Goal: Transaction & Acquisition: Purchase product/service

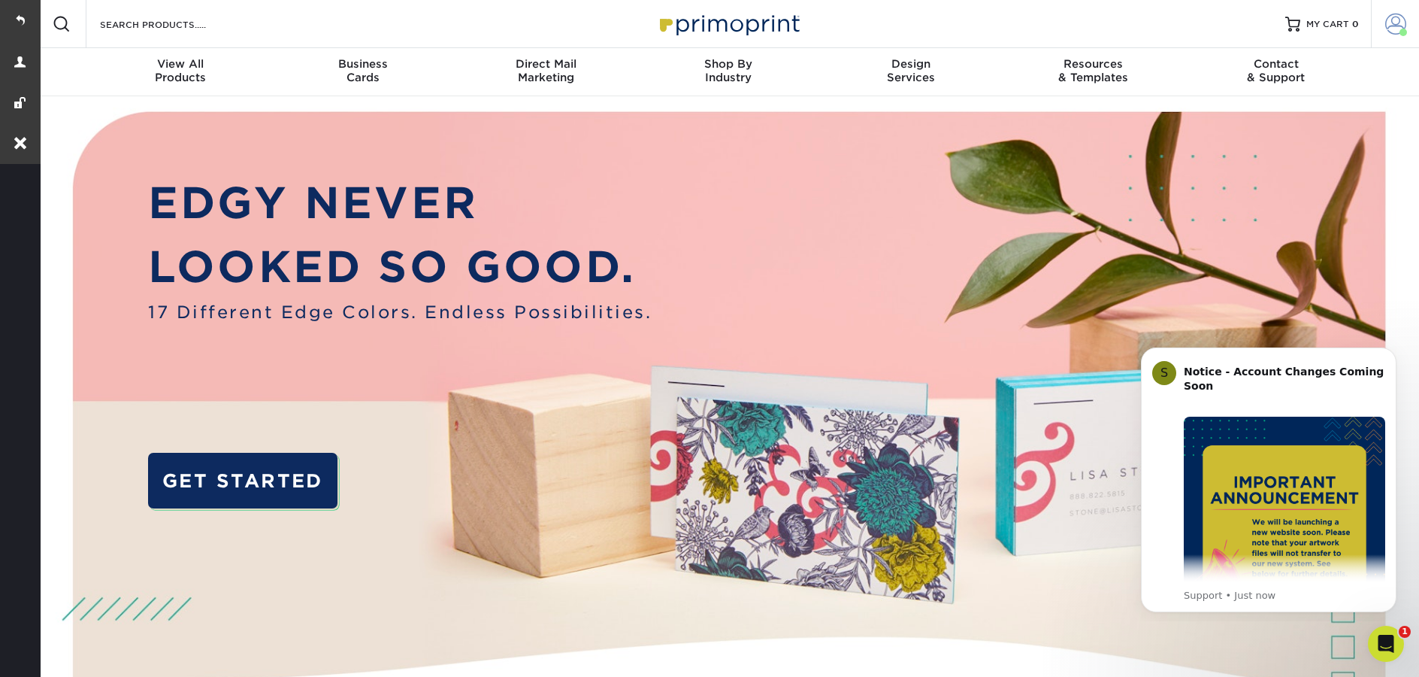
click at [1398, 28] on span at bounding box center [1395, 24] width 21 height 21
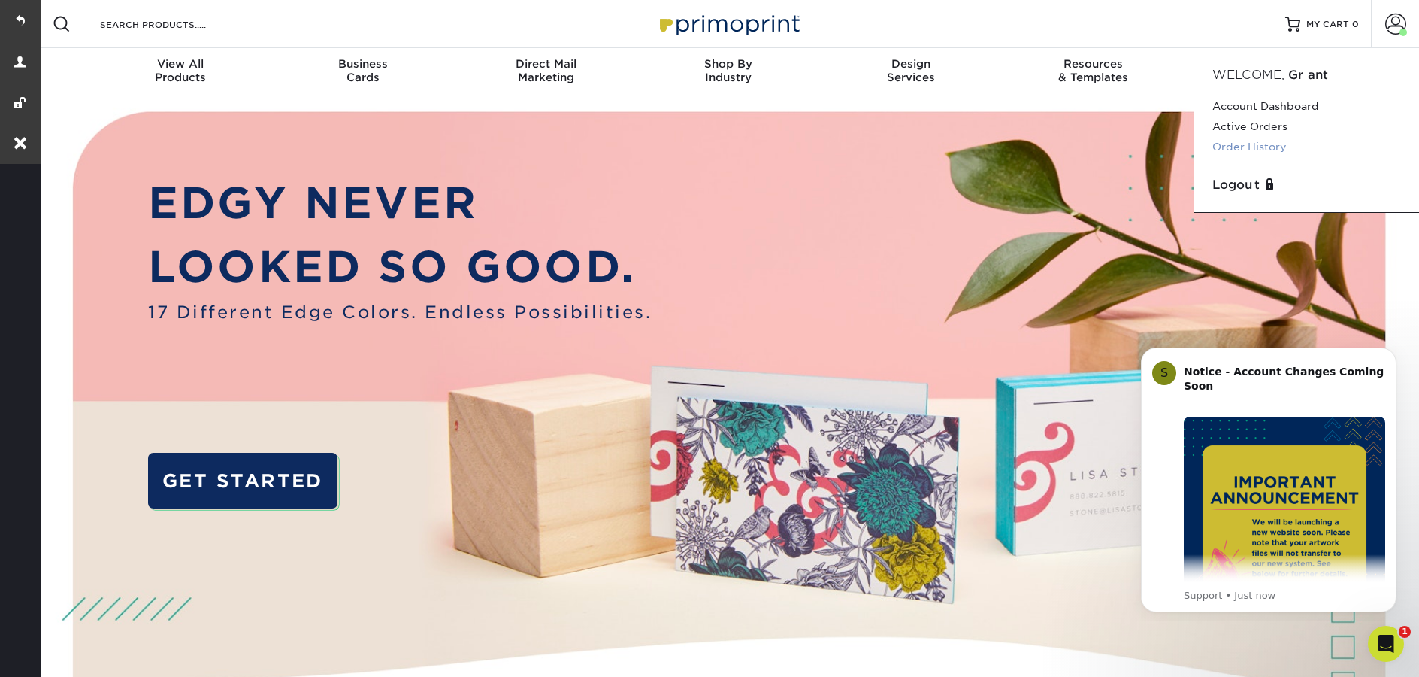
click at [1286, 144] on link "Order History" at bounding box center [1306, 147] width 189 height 20
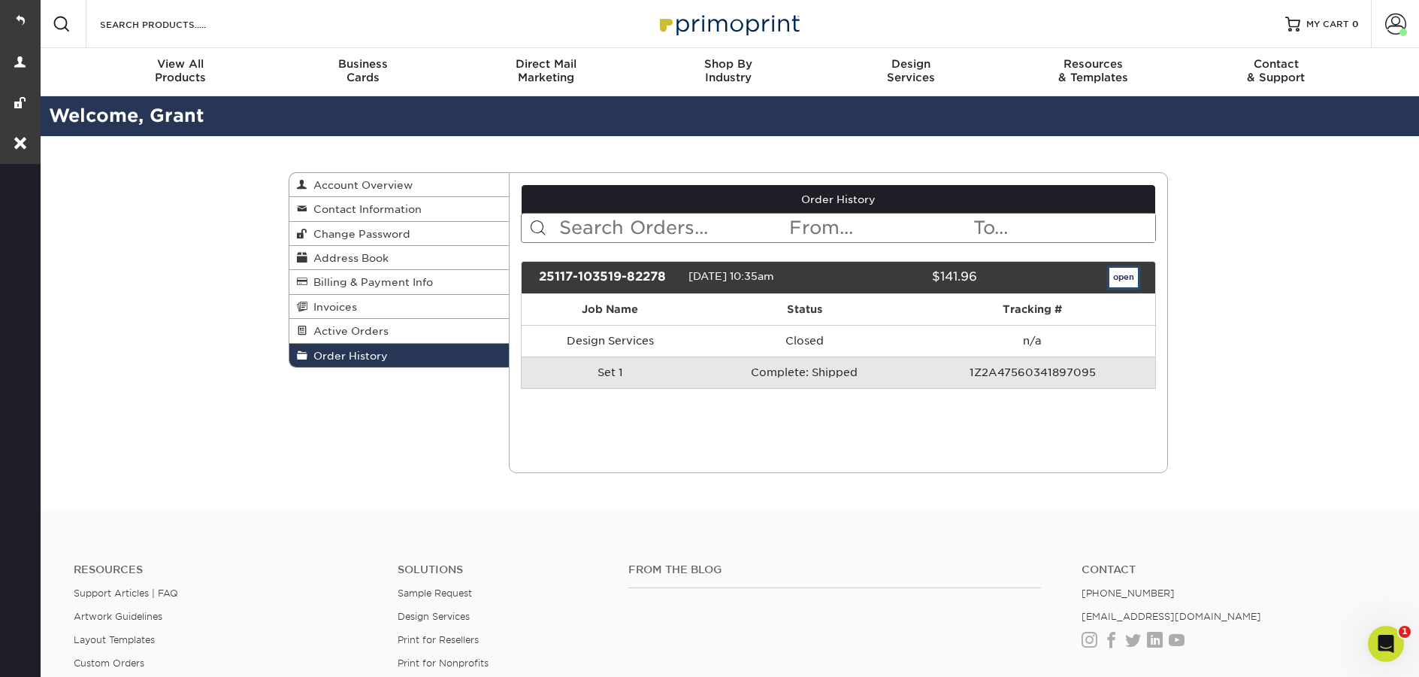
click at [1119, 284] on link "open" at bounding box center [1123, 278] width 29 height 20
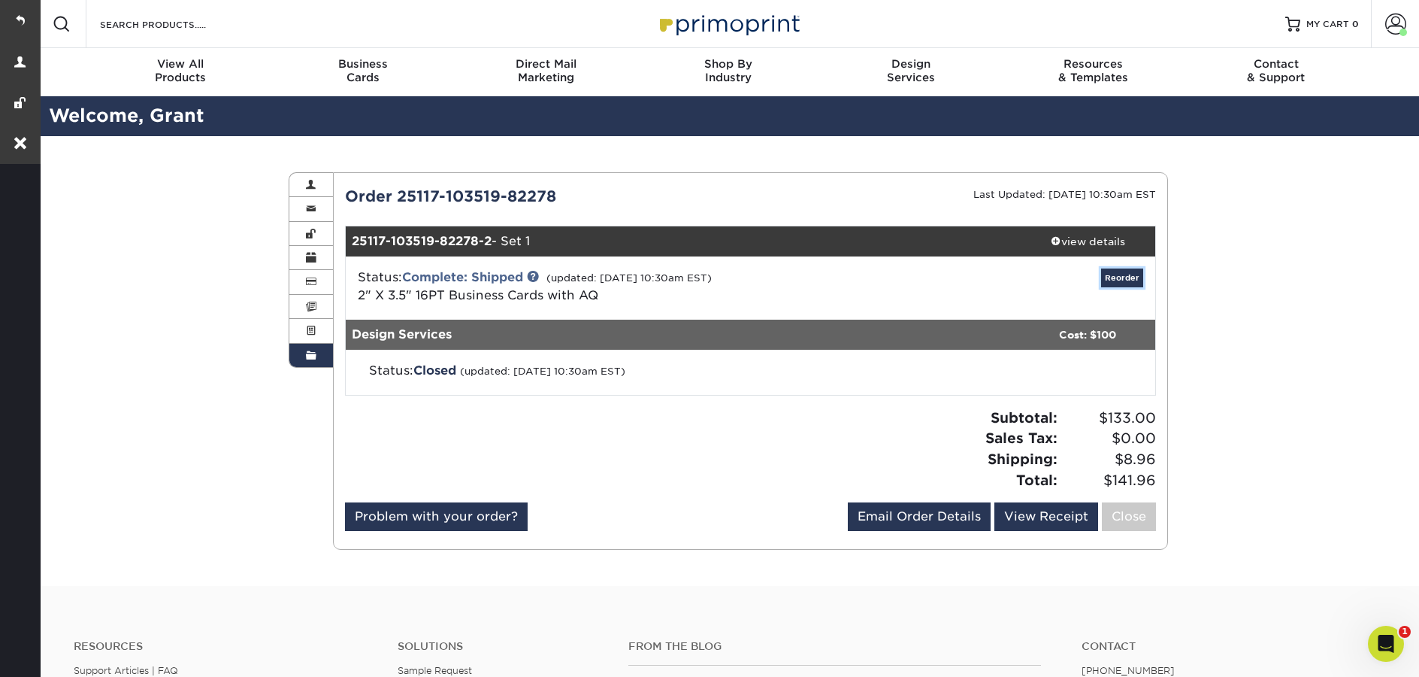
click at [1119, 284] on link "Reorder" at bounding box center [1122, 277] width 42 height 19
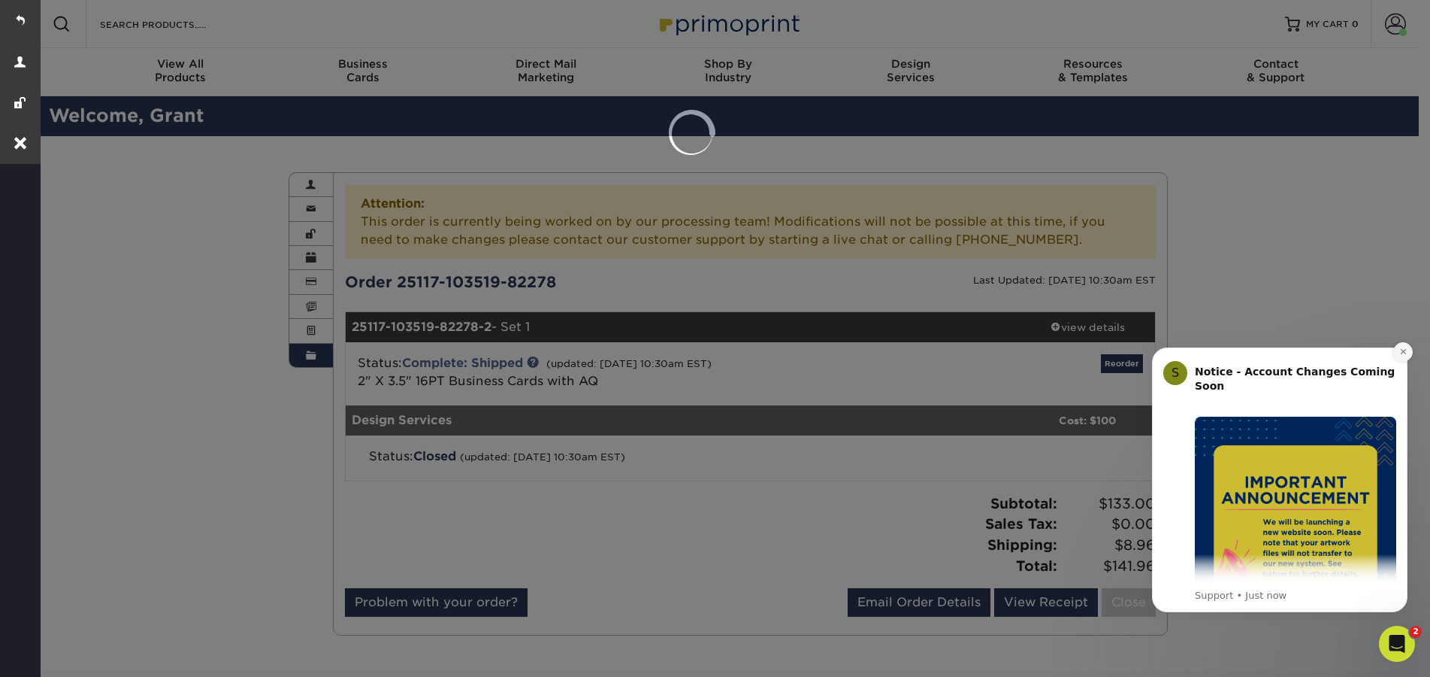
click at [1399, 357] on button "Dismiss notification" at bounding box center [1404, 352] width 20 height 20
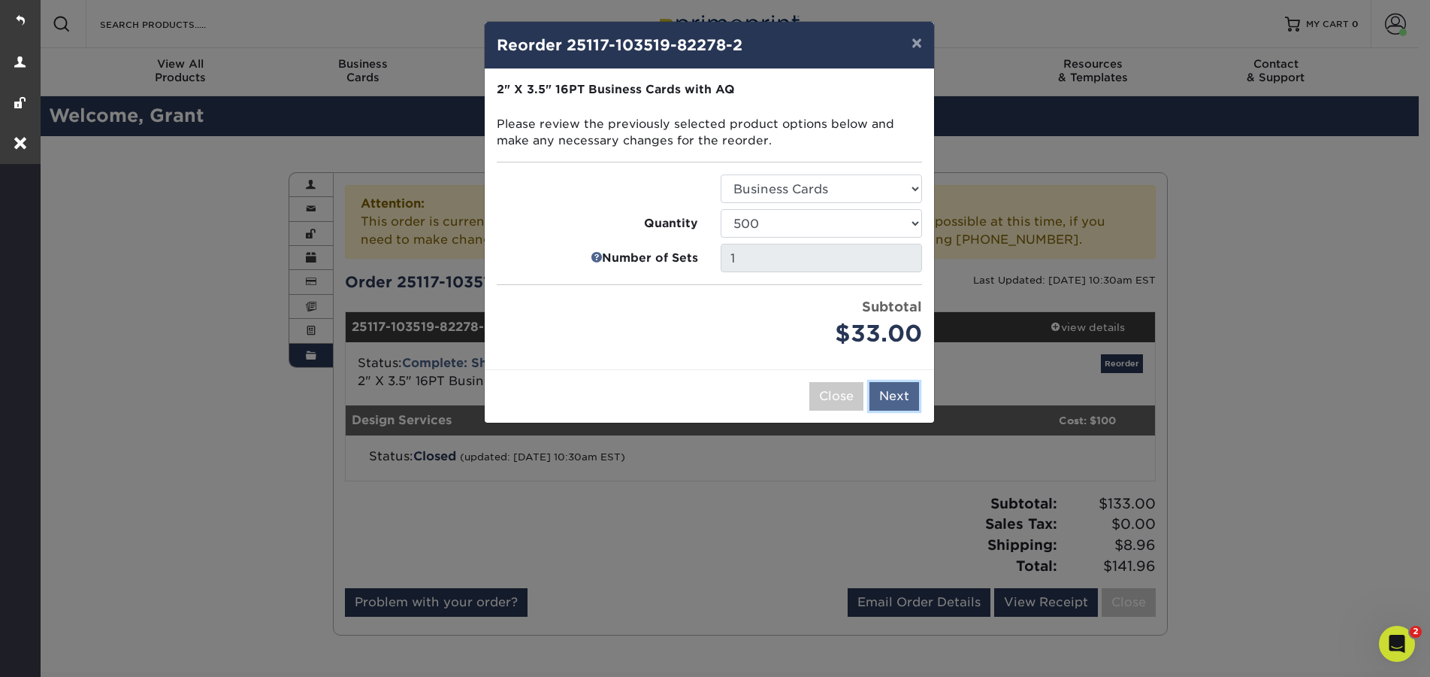
click at [907, 392] on button "Next" at bounding box center [895, 396] width 50 height 29
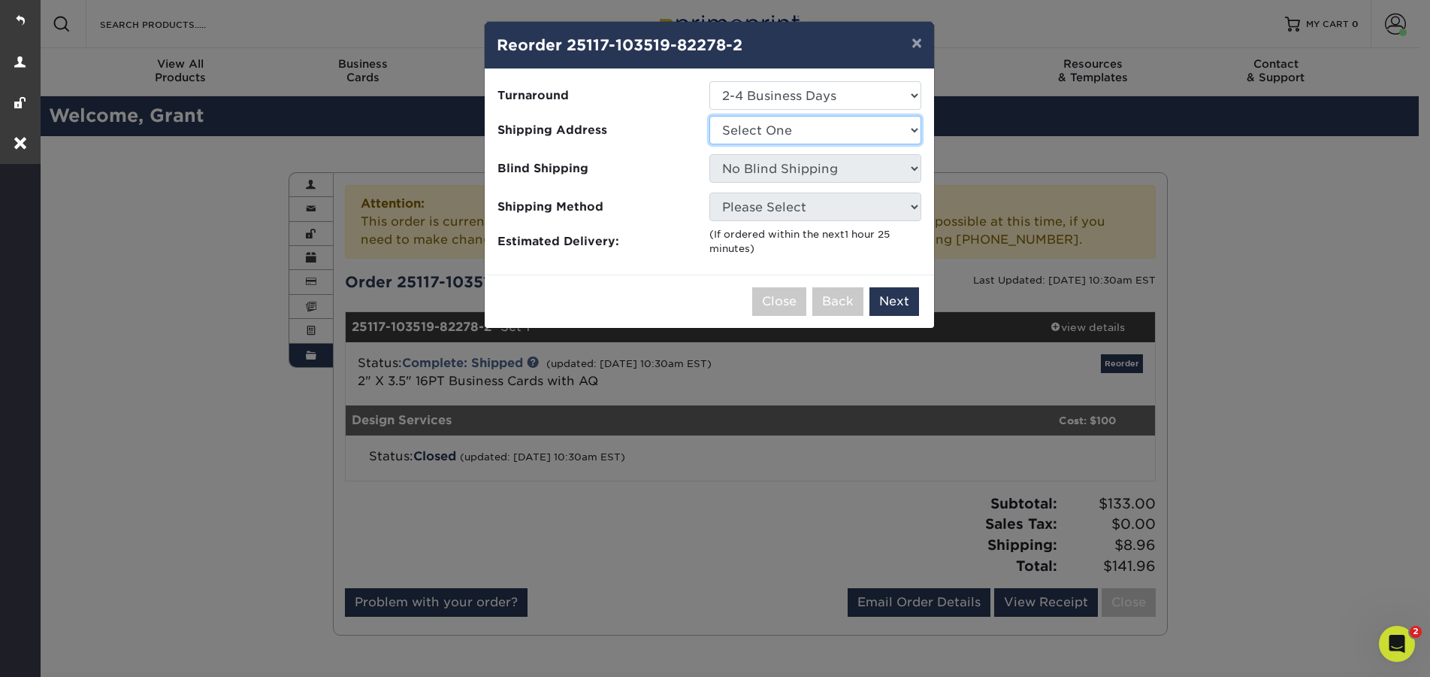
click at [776, 137] on select "Select One Home" at bounding box center [816, 130] width 212 height 29
select select "277973"
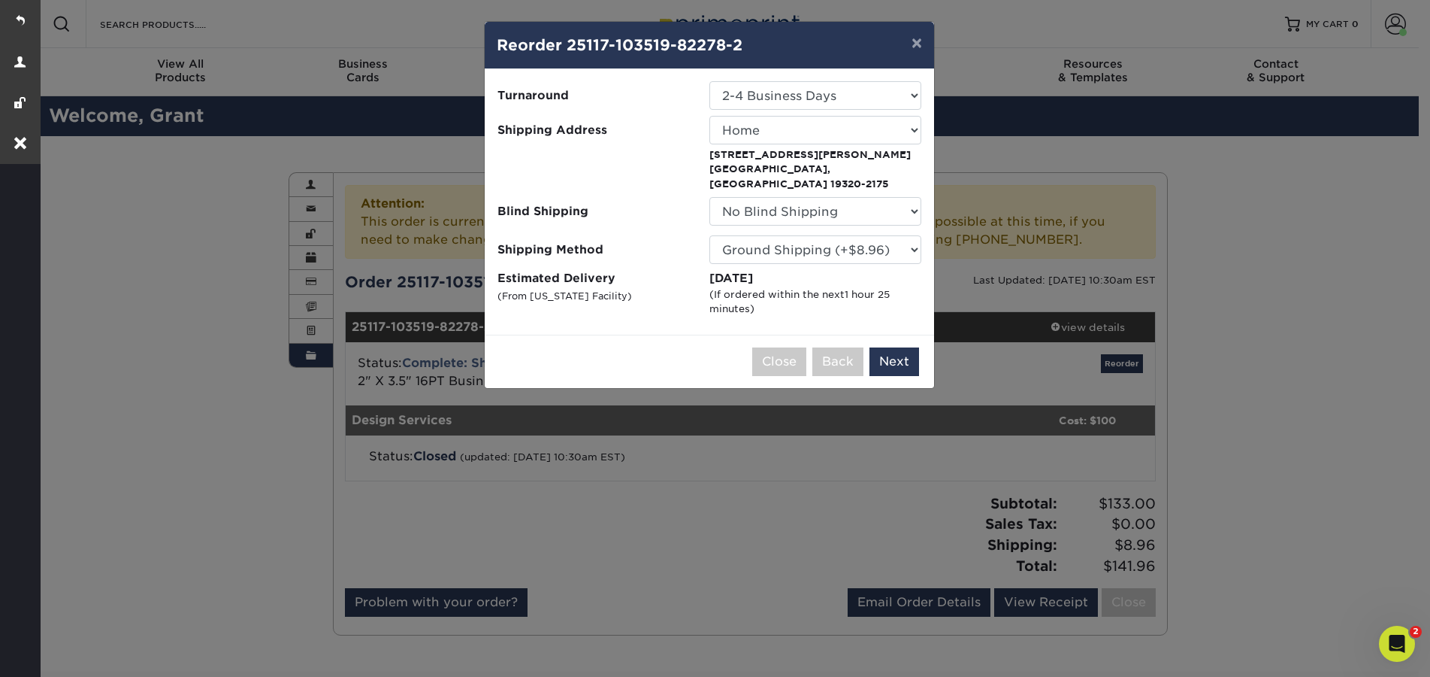
click at [876, 389] on div "× Reorder 25117-103519-82278-2 Please select all options to continue. Only quan…" at bounding box center [715, 338] width 1430 height 677
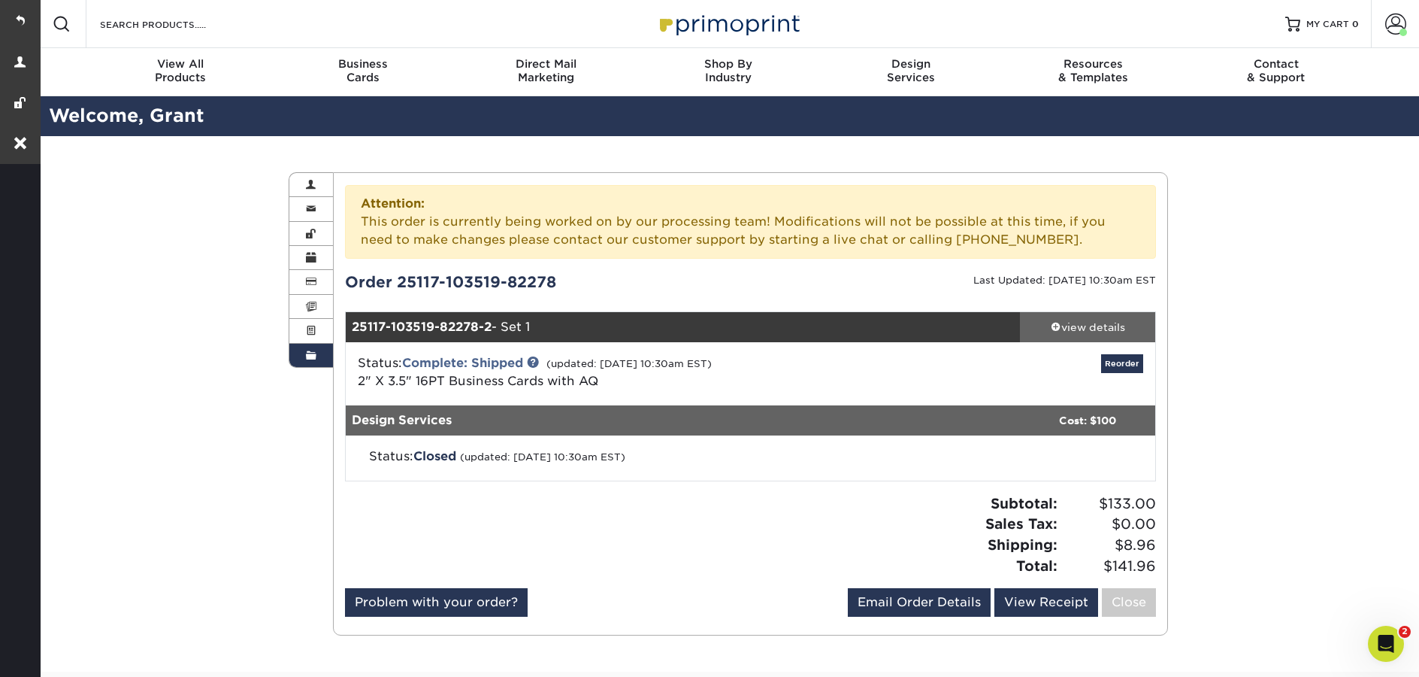
click at [1096, 331] on div "view details" at bounding box center [1087, 326] width 135 height 15
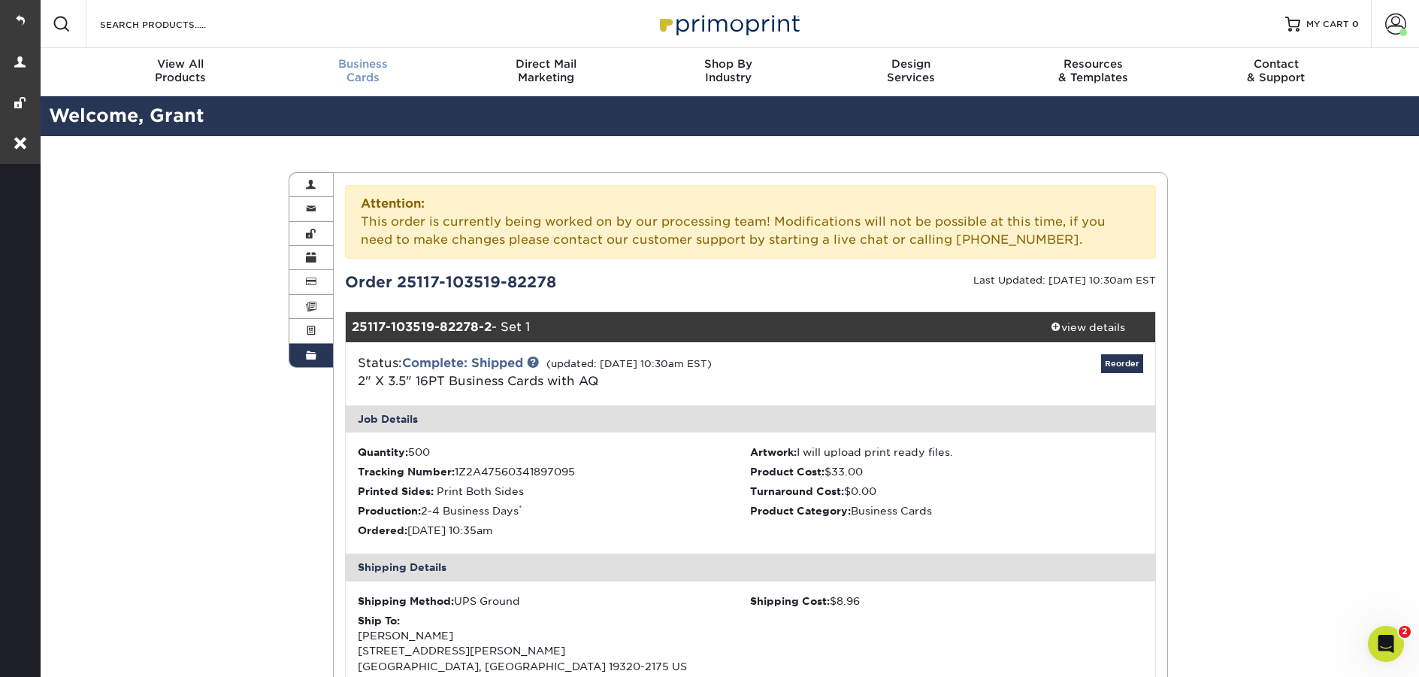
click at [335, 60] on span "Business" at bounding box center [363, 64] width 183 height 14
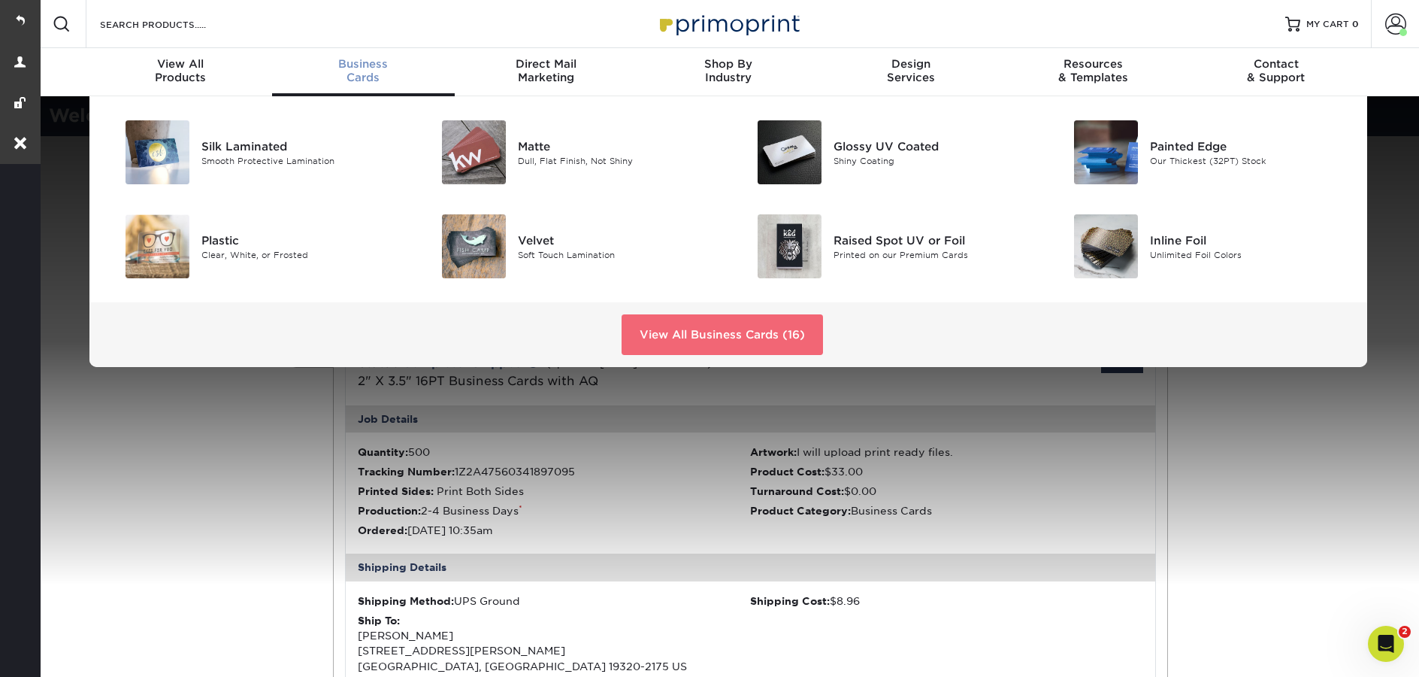
click at [698, 331] on link "View All Business Cards (16)" at bounding box center [722, 334] width 201 height 41
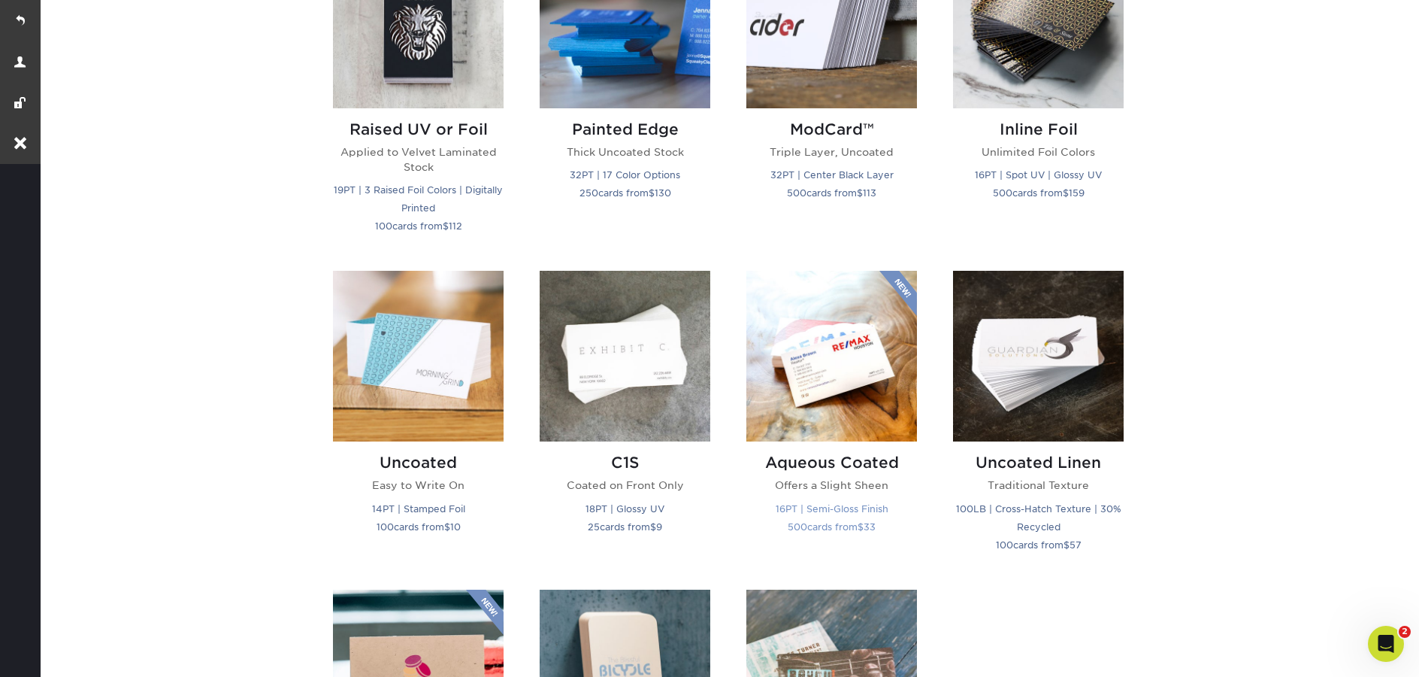
click at [836, 353] on img at bounding box center [831, 356] width 171 height 171
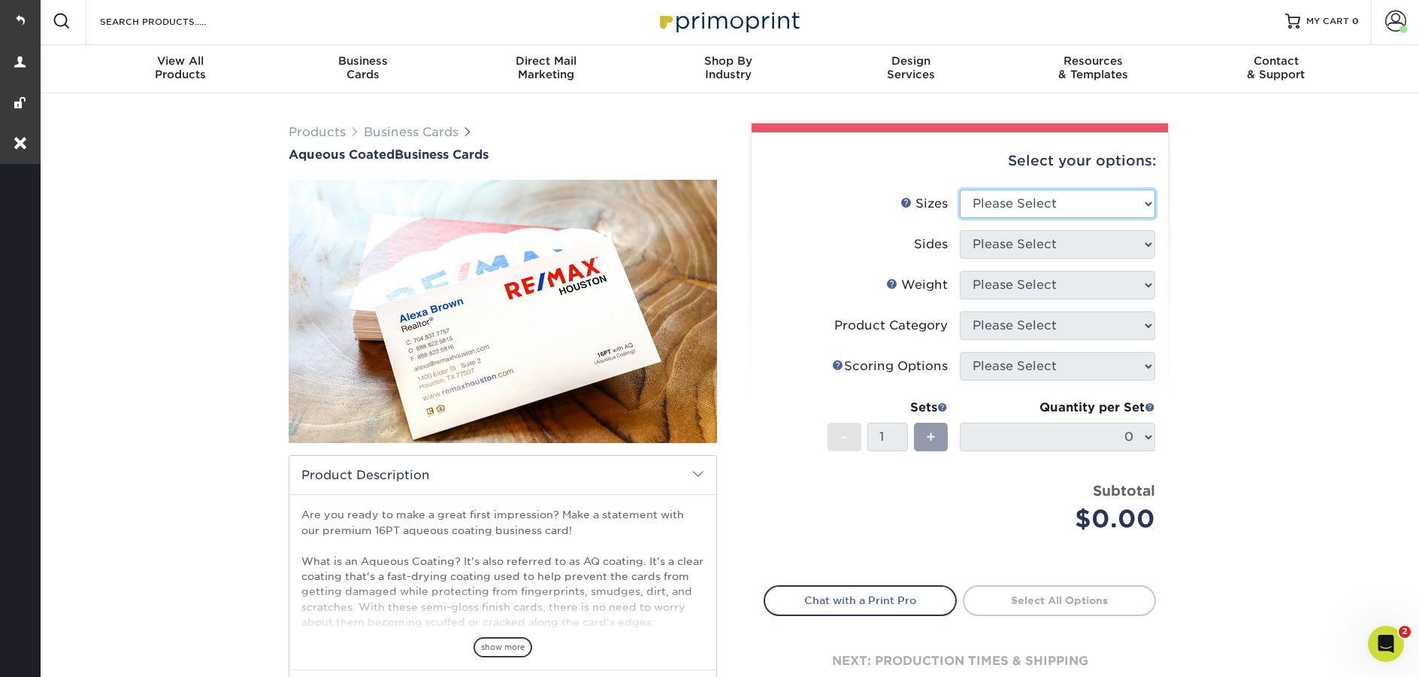
click at [1046, 196] on select "Please Select 1.5" x 3.5" - Mini 1.75" x 3.5" - Mini 2" x 3" - Mini 2" x 3.5" -…" at bounding box center [1057, 203] width 195 height 29
select select "2.00x3.50"
click at [960, 189] on select "Please Select 1.5" x 3.5" - Mini 1.75" x 3.5" - Mini 2" x 3" - Mini 2" x 3.5" -…" at bounding box center [1057, 203] width 195 height 29
click at [1013, 254] on select "Please Select Print Both Sides Print Front Only" at bounding box center [1057, 244] width 195 height 29
select select "13abbda7-1d64-4f25-8bb2-c179b224825d"
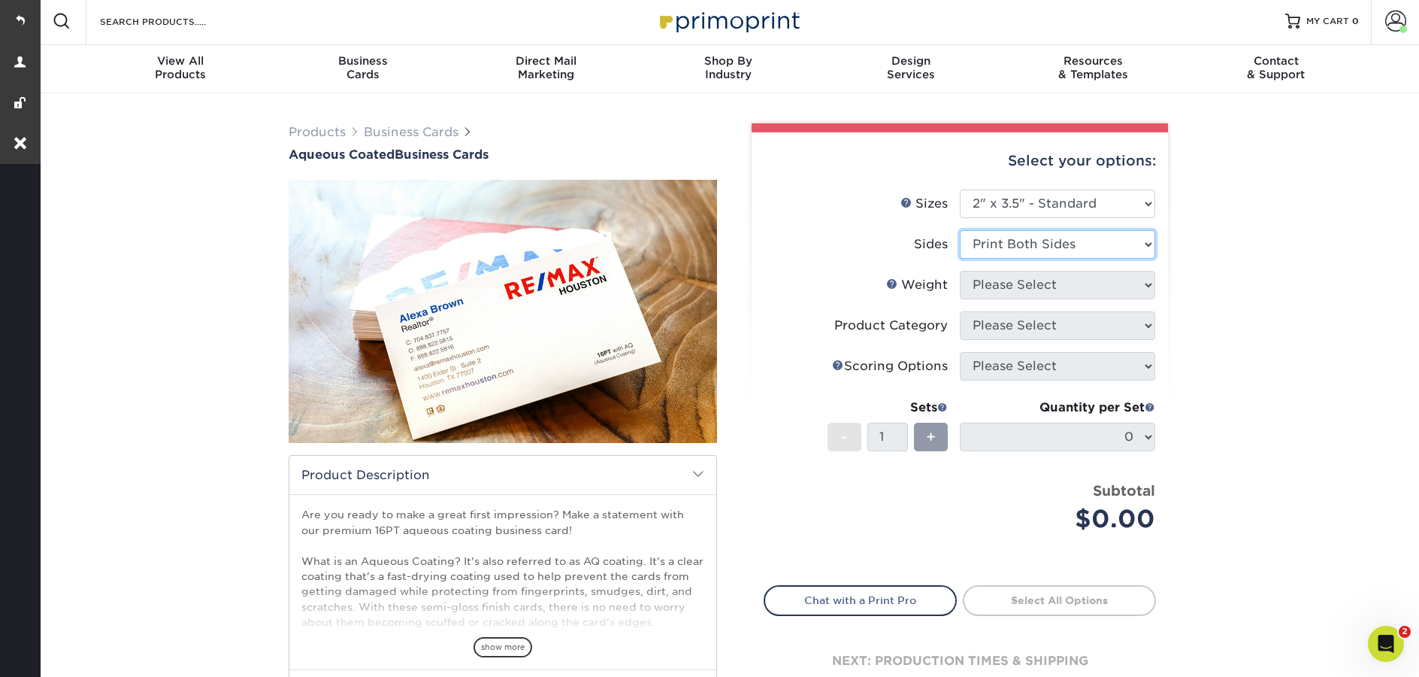
click at [960, 230] on select "Please Select Print Both Sides Print Front Only" at bounding box center [1057, 244] width 195 height 29
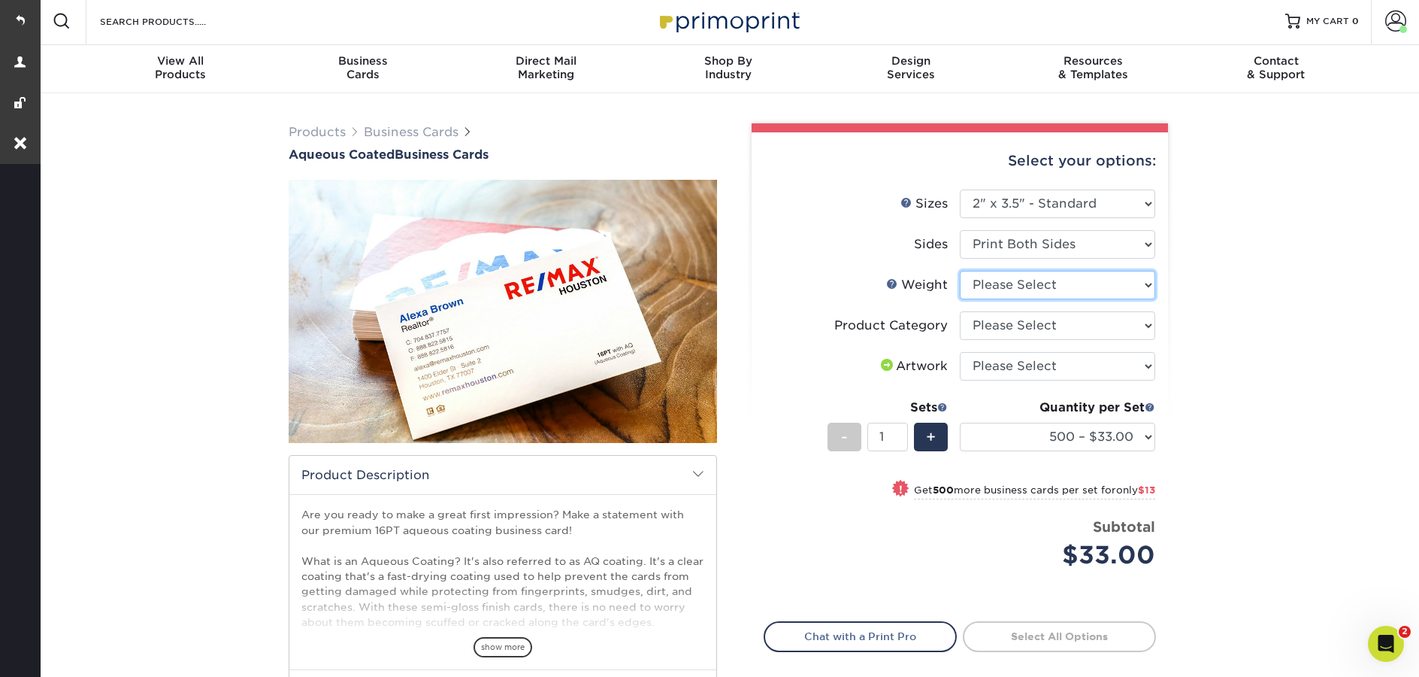
click at [1017, 287] on select "Please Select 16PT" at bounding box center [1057, 285] width 195 height 29
select select "16PT"
click at [960, 271] on select "Please Select 16PT" at bounding box center [1057, 285] width 195 height 29
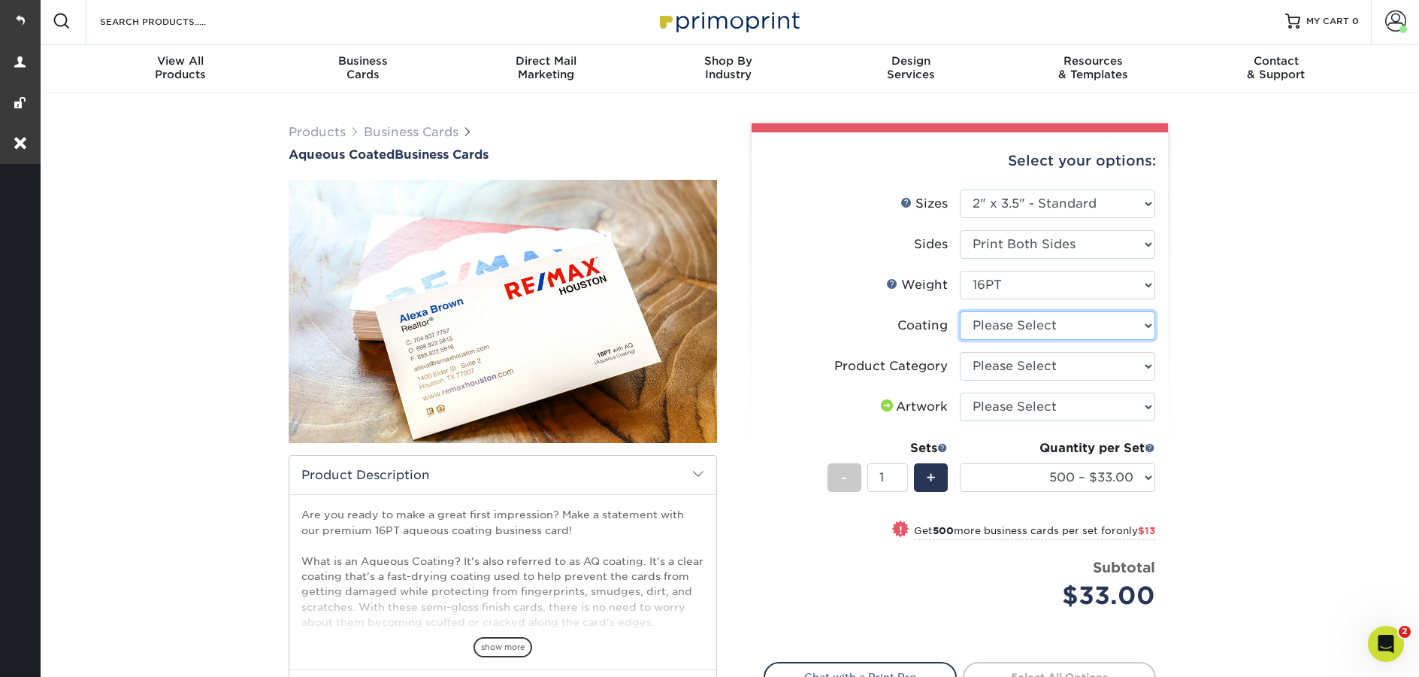
click at [1019, 331] on select at bounding box center [1057, 325] width 195 height 29
select select "d41dab50-ff65-4f4f-bb17-2afe4d36ae33"
click at [960, 311] on select at bounding box center [1057, 325] width 195 height 29
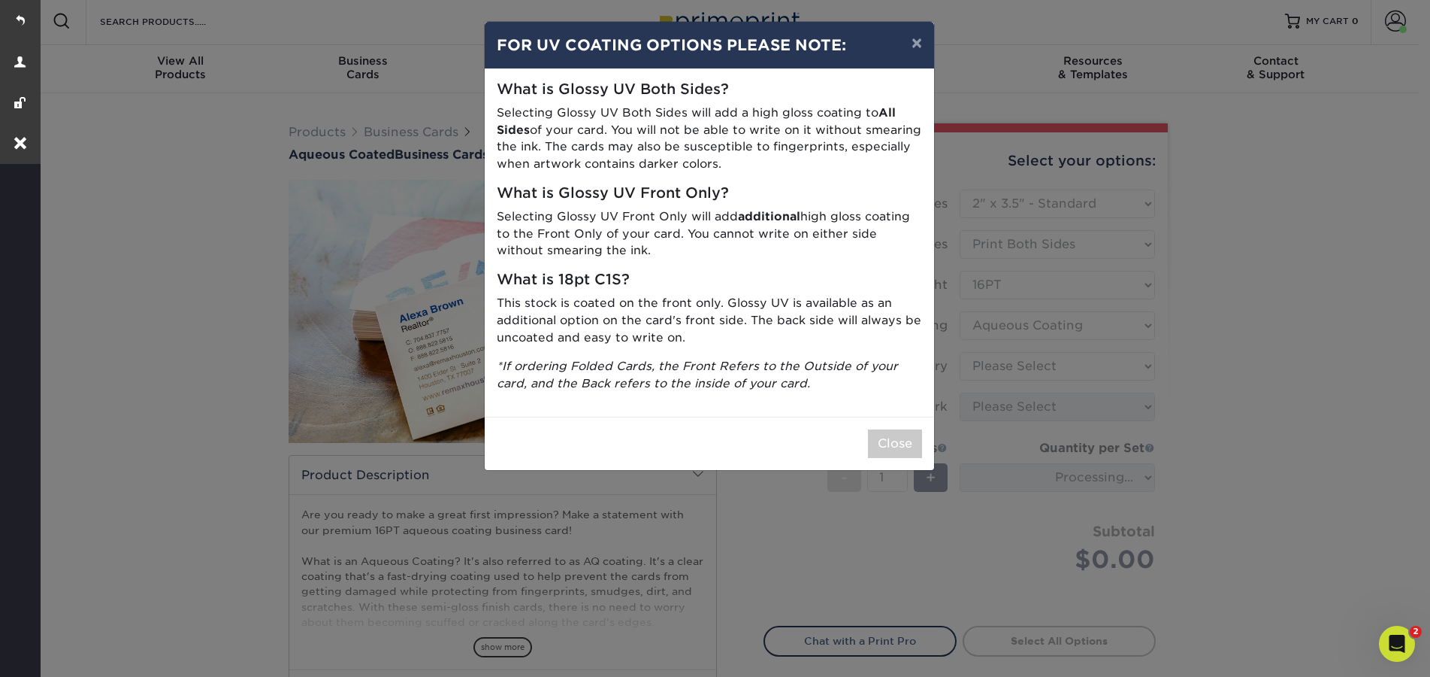
click at [879, 462] on div "Close" at bounding box center [710, 442] width 450 height 53
click at [894, 440] on button "Close" at bounding box center [895, 443] width 54 height 29
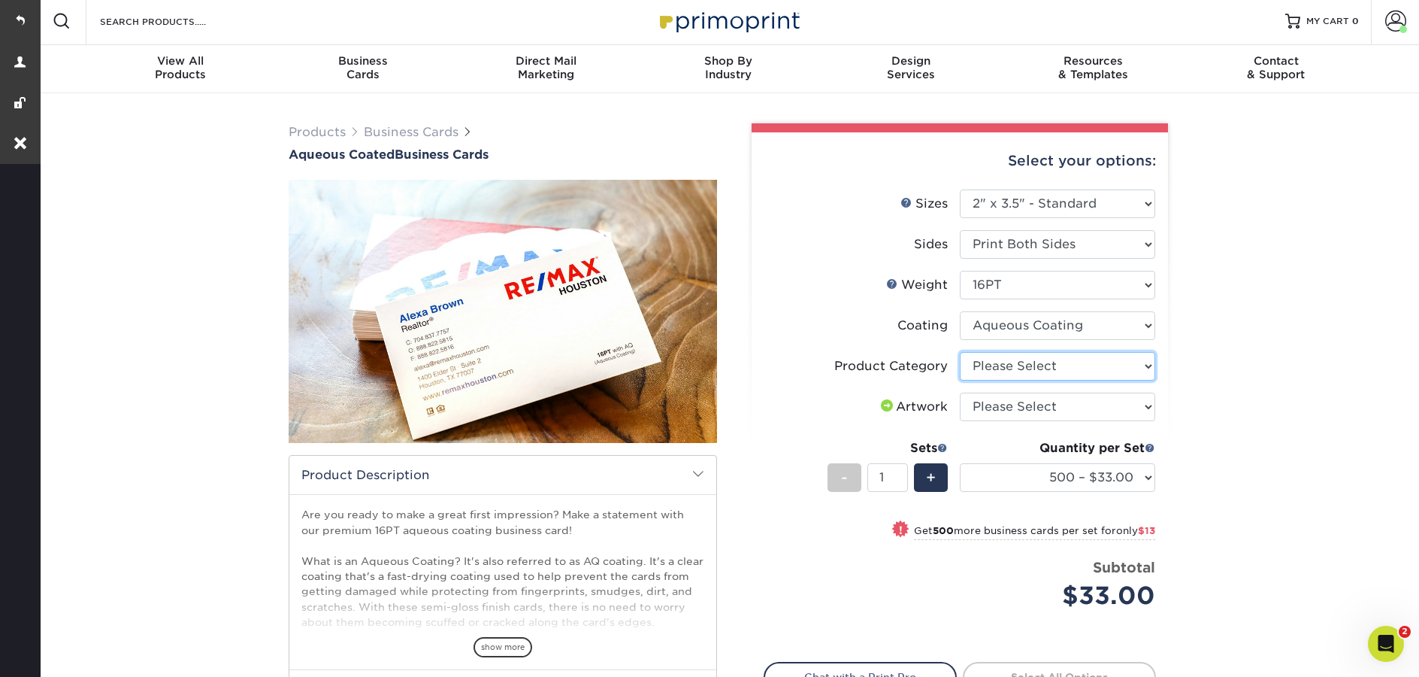
click at [1008, 376] on select "Please Select Business Cards" at bounding box center [1057, 366] width 195 height 29
select select "3b5148f1-0588-4f88-a218-97bcfdce65c1"
click at [960, 352] on select "Please Select Business Cards" at bounding box center [1057, 366] width 195 height 29
click at [1009, 410] on select "Please Select I will upload files I need a design - $100" at bounding box center [1057, 406] width 195 height 29
select select "design"
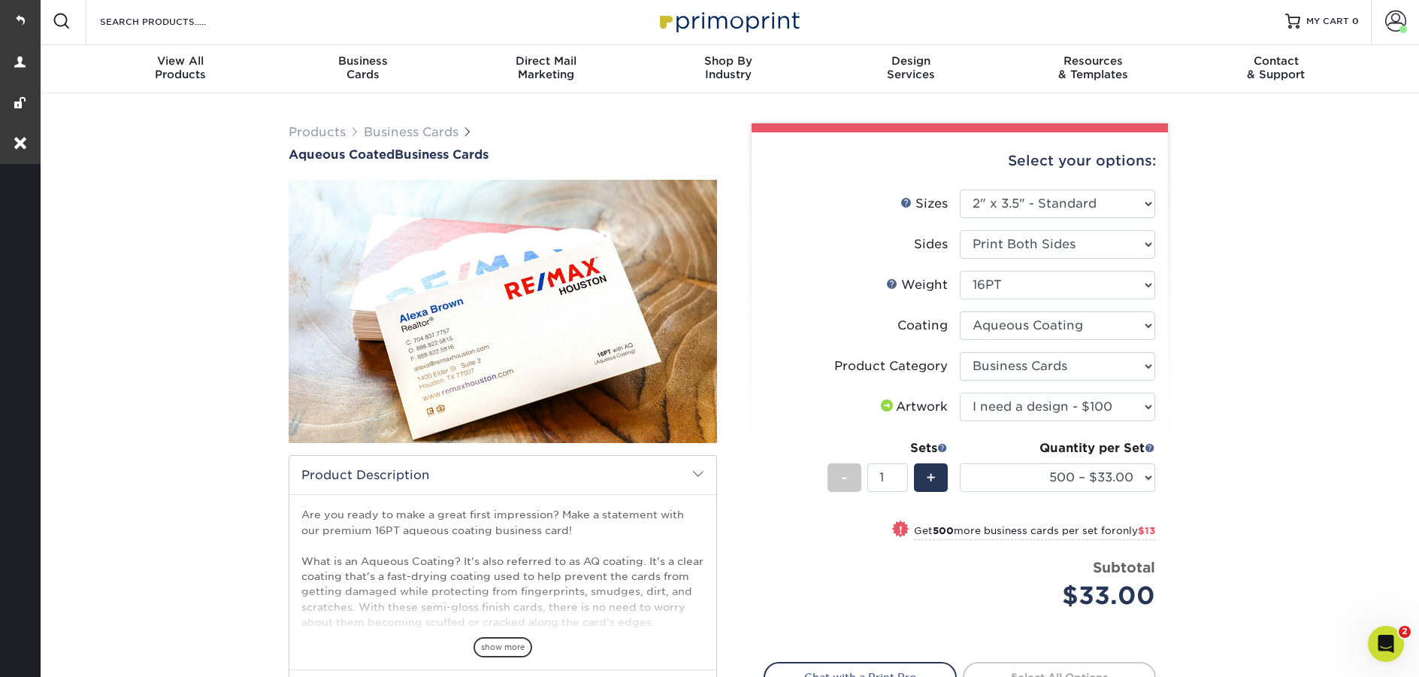
click at [960, 392] on select "Please Select I will upload files I need a design - $100" at bounding box center [1057, 406] width 195 height 29
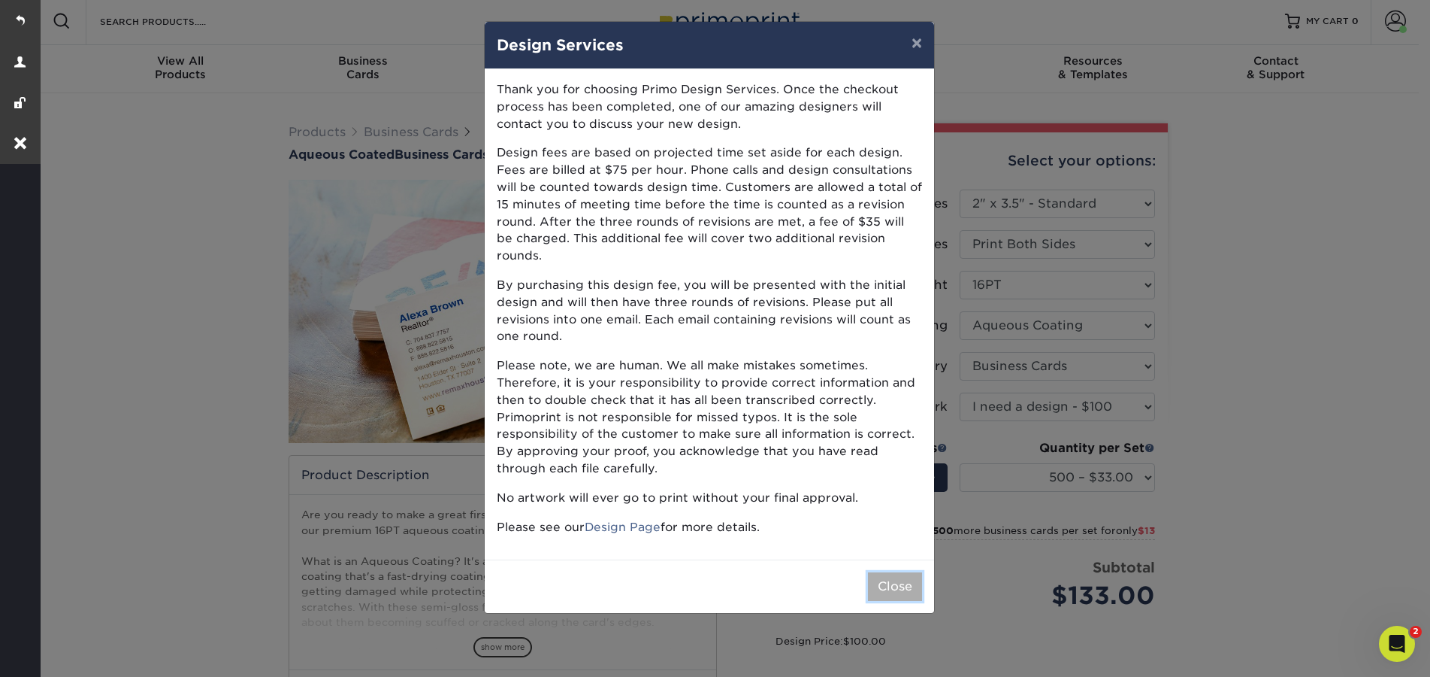
click at [900, 572] on button "Close" at bounding box center [895, 586] width 54 height 29
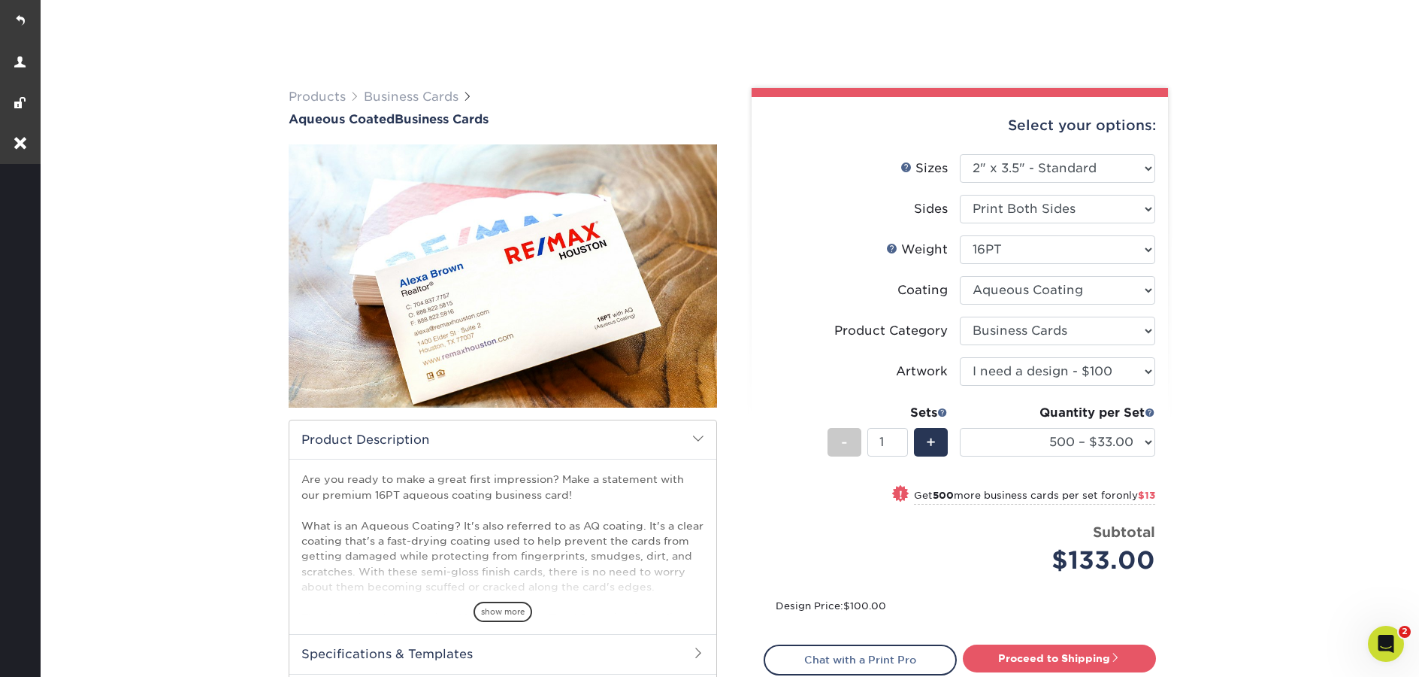
scroll to position [229, 0]
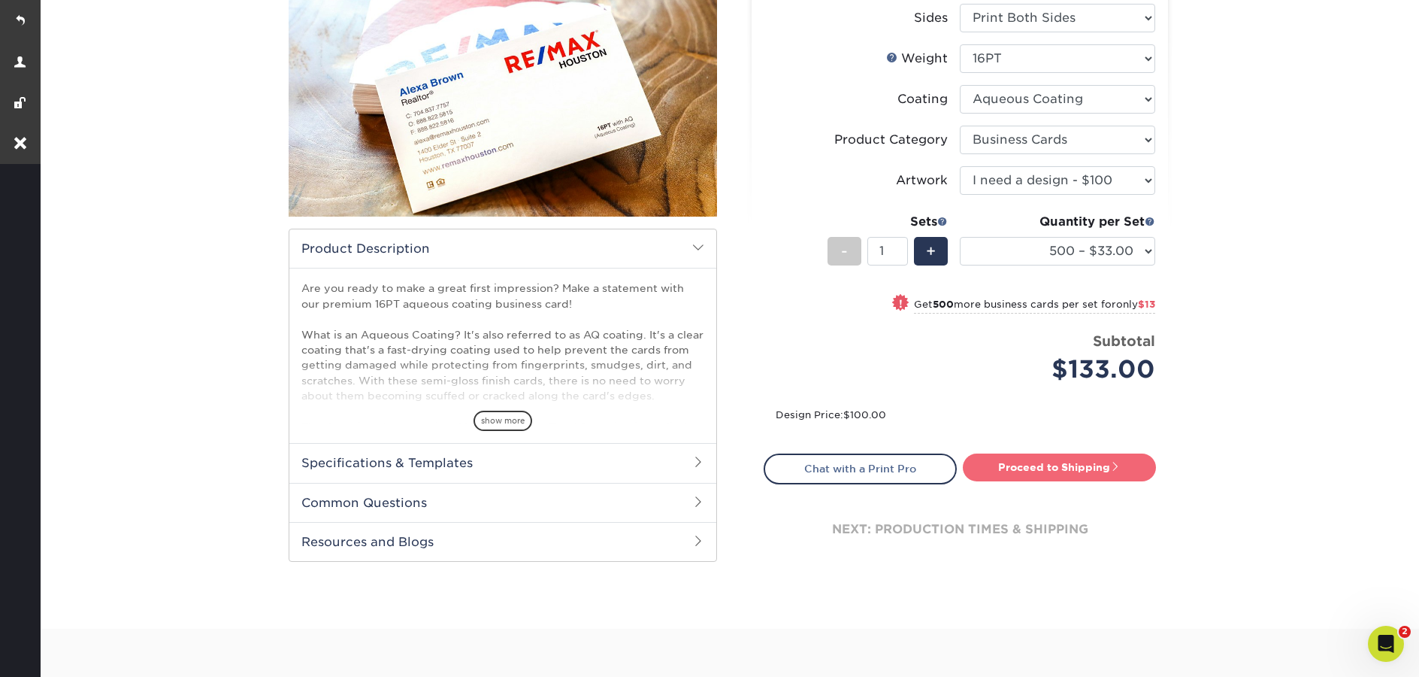
click at [1065, 478] on link "Proceed to Shipping" at bounding box center [1059, 466] width 193 height 27
type input "Set 1"
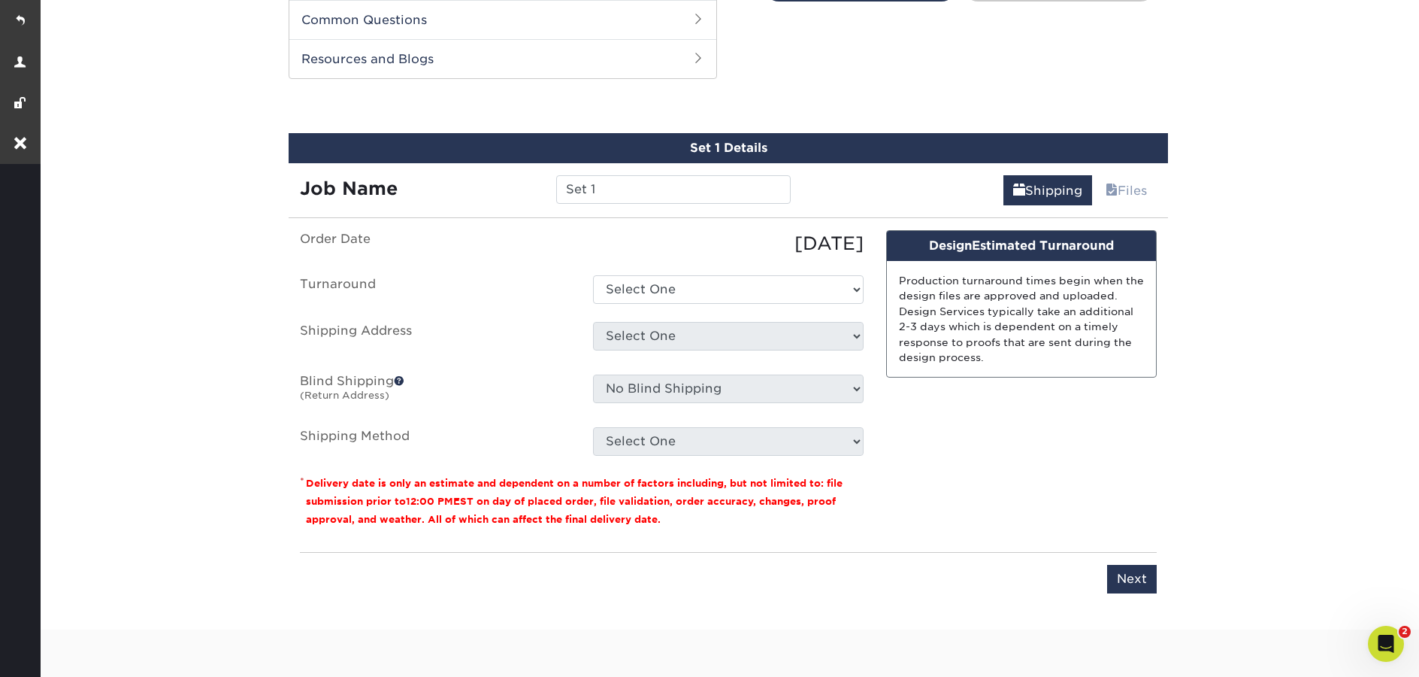
scroll to position [723, 0]
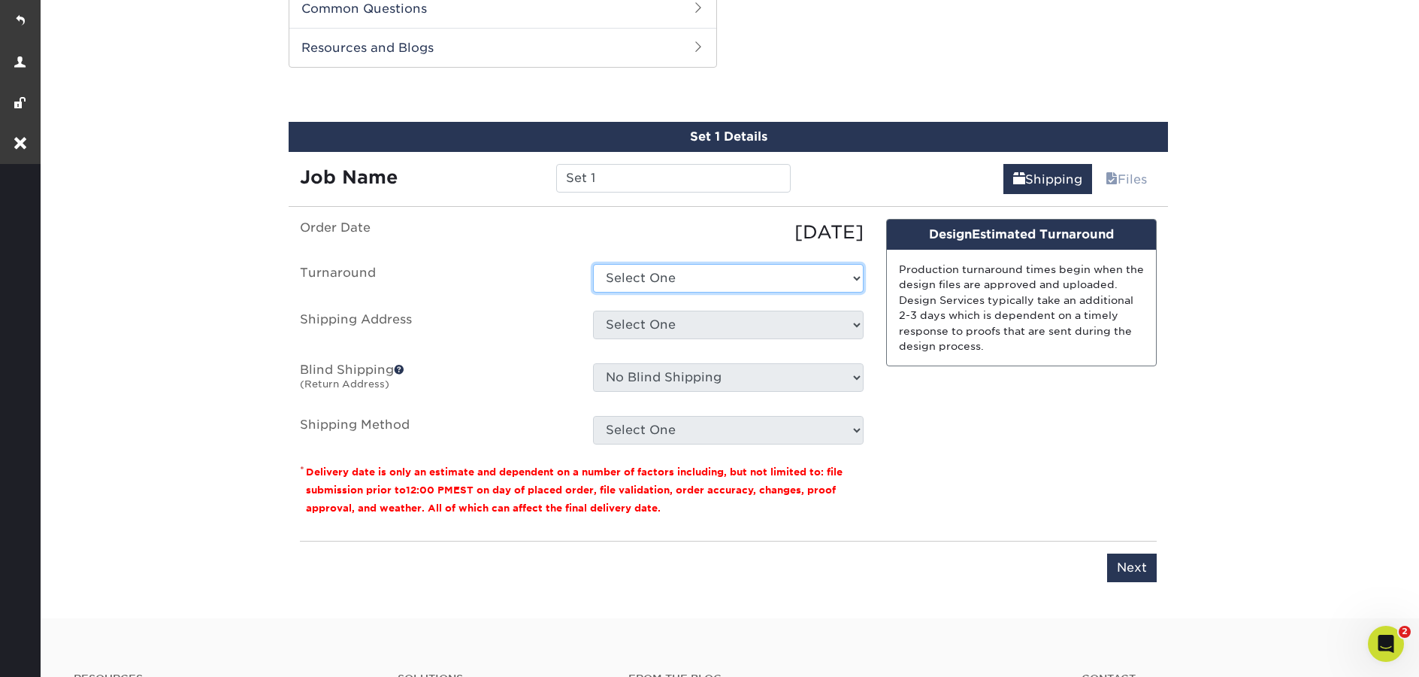
click at [740, 286] on select "Select One 2-4 Business Days 2 Day Next Business Day" at bounding box center [728, 278] width 271 height 29
select select "6247fa13-6ec4-4bd5-81ce-27fae4b5d043"
click at [593, 264] on select "Select One 2-4 Business Days 2 Day Next Business Day" at bounding box center [728, 278] width 271 height 29
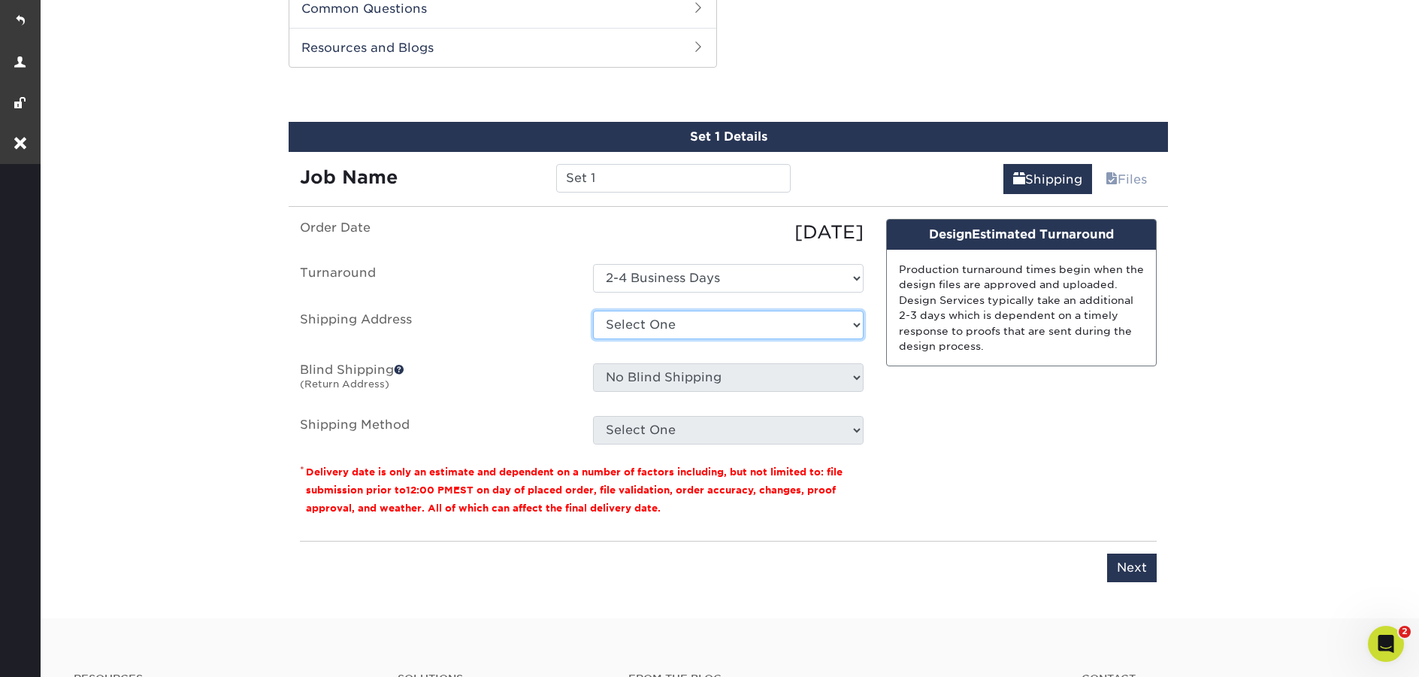
click at [749, 325] on select "Select One Home + Add New Address" at bounding box center [728, 324] width 271 height 29
select select "277973"
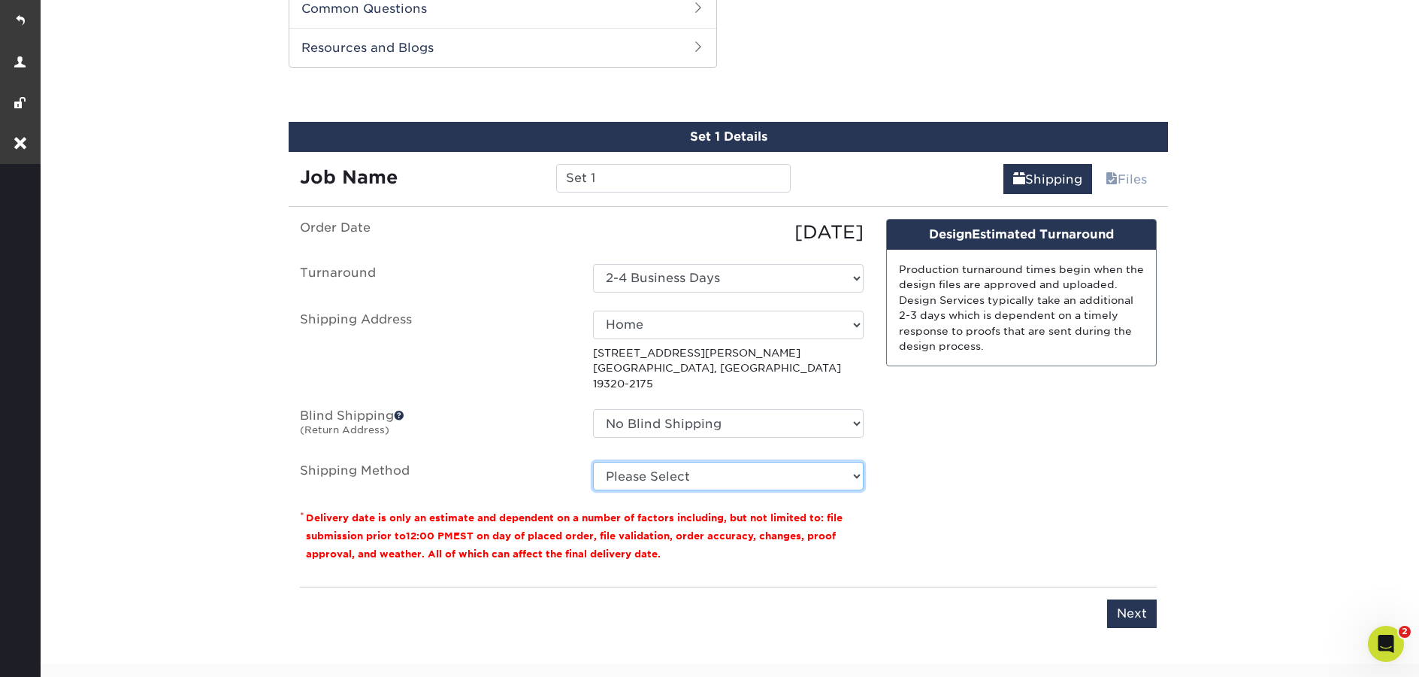
click at [737, 462] on select "Please Select Ground Shipping (+$8.96) 3 Day Shipping Service (+$20.04) 2 Day A…" at bounding box center [728, 476] width 271 height 29
select select "03"
click at [593, 462] on select "Please Select Ground Shipping (+$8.96) 3 Day Shipping Service (+$20.04) 2 Day A…" at bounding box center [728, 476] width 271 height 29
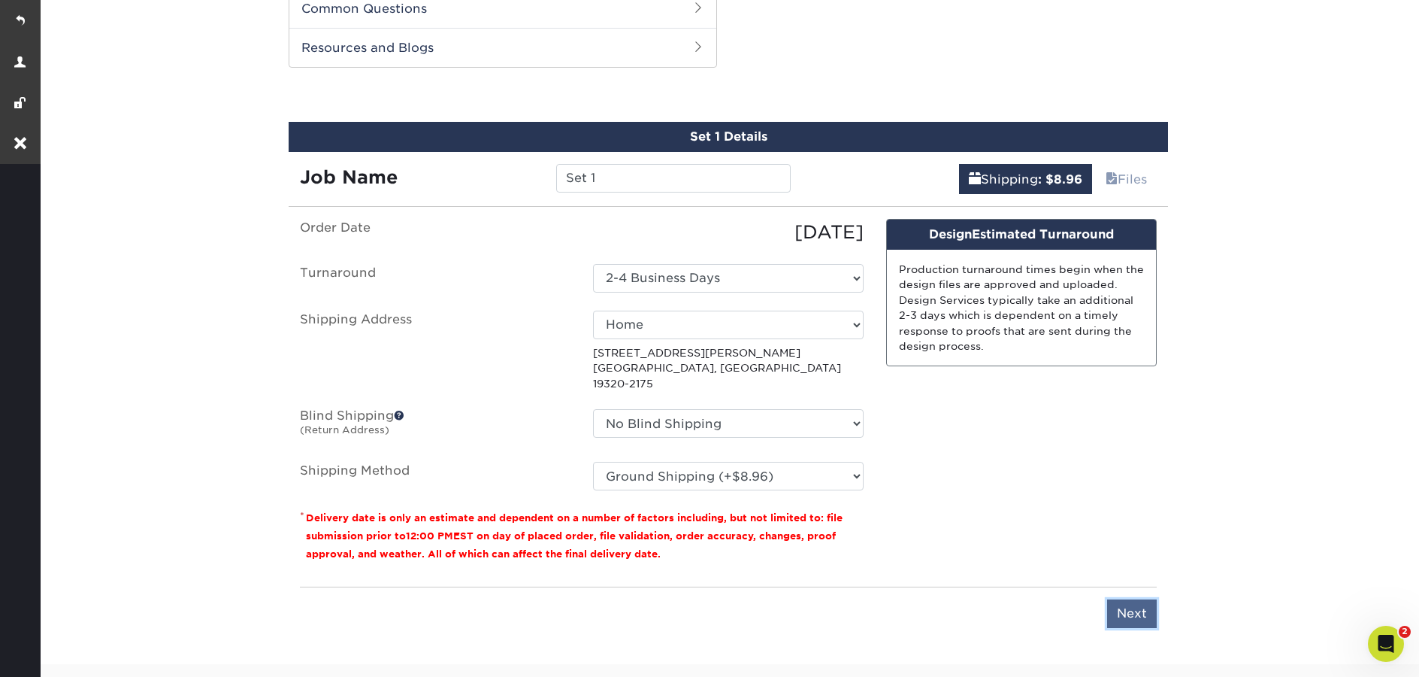
click at [1139, 599] on input "Next" at bounding box center [1132, 613] width 50 height 29
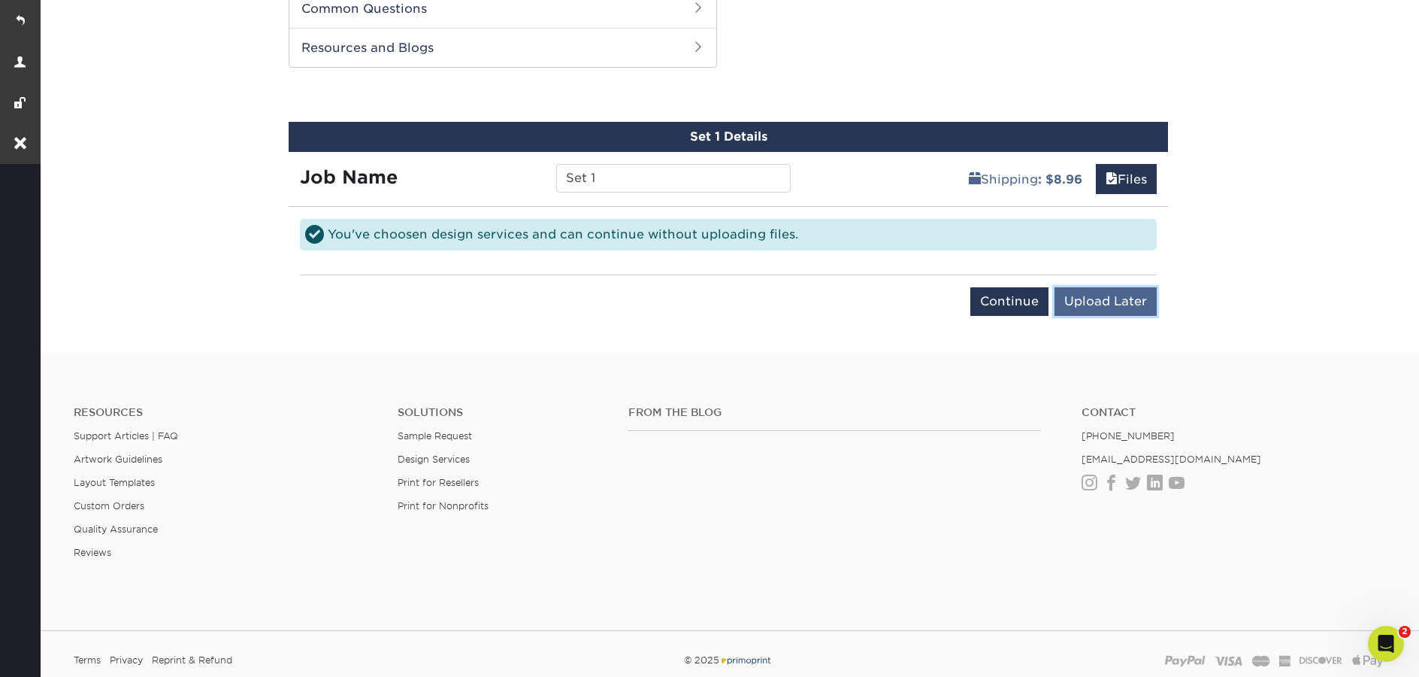
click at [1115, 313] on input "Upload Later" at bounding box center [1106, 301] width 102 height 29
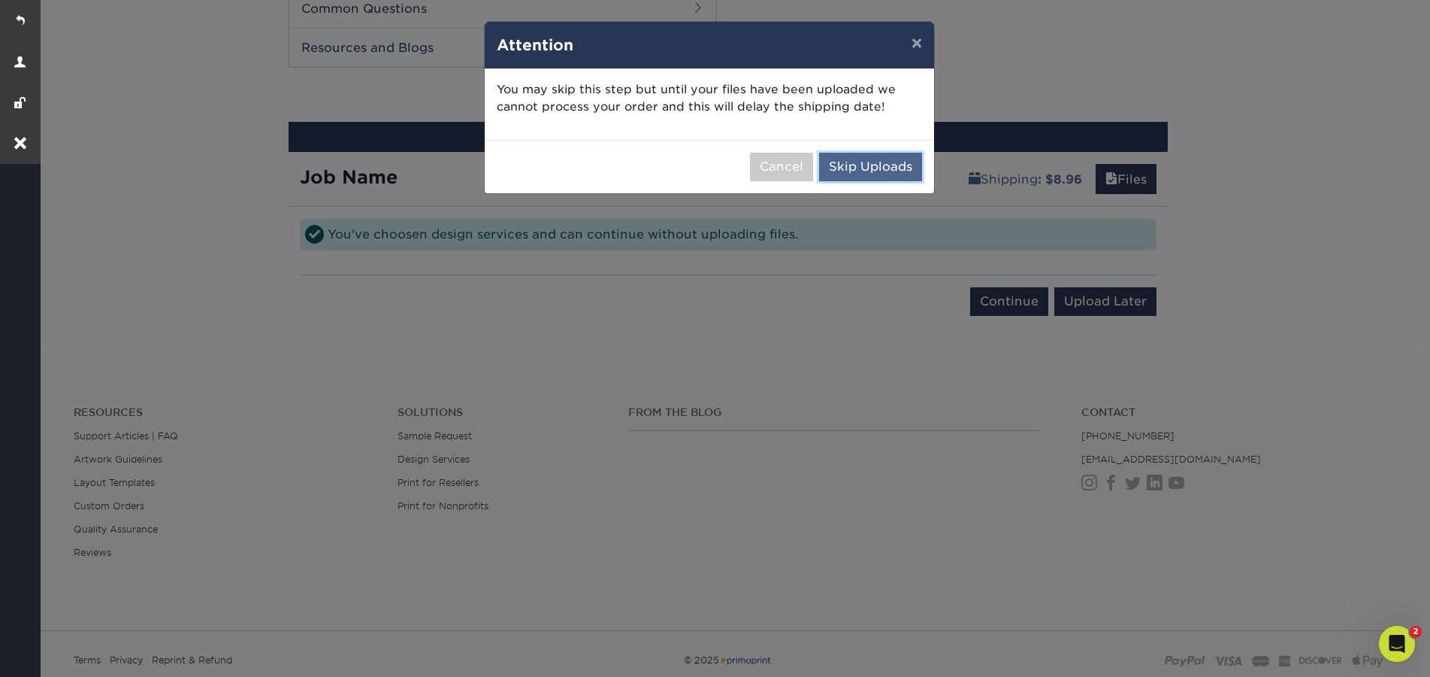
click at [910, 169] on button "Skip Uploads" at bounding box center [870, 167] width 103 height 29
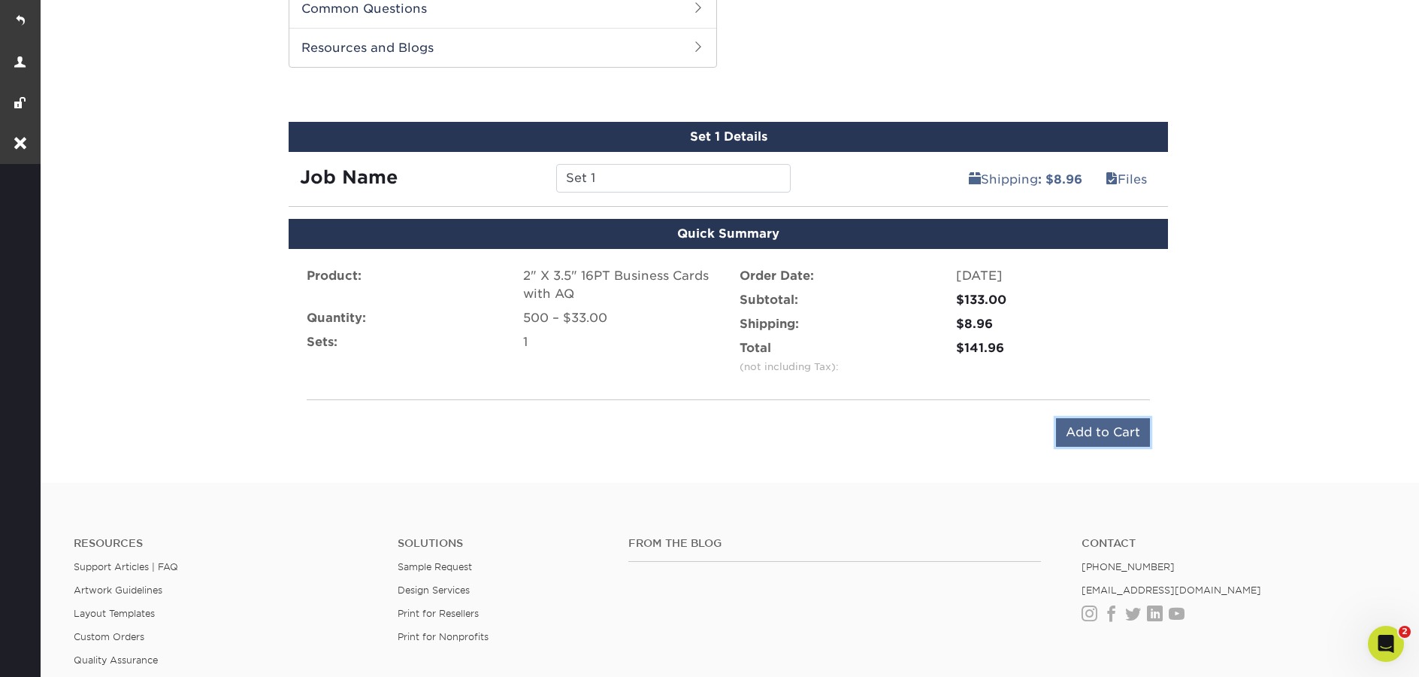
click at [1070, 431] on input "Add to Cart" at bounding box center [1103, 432] width 94 height 29
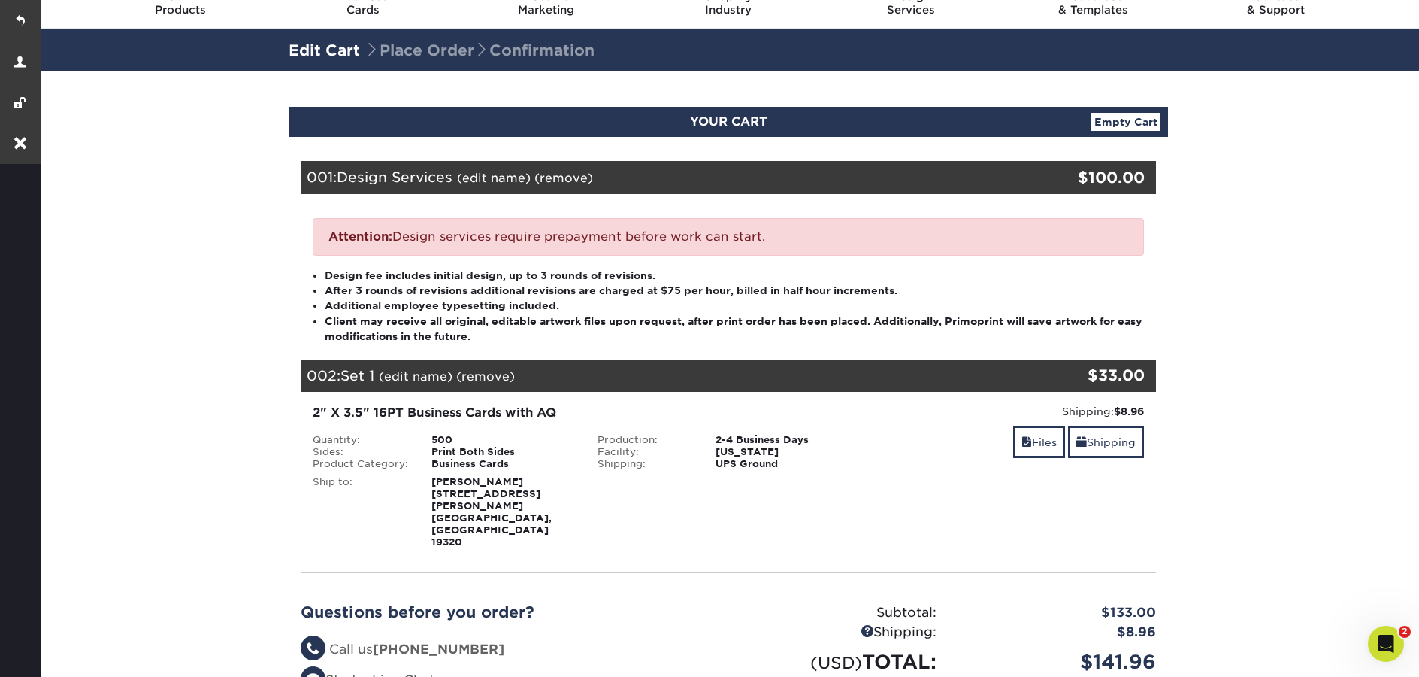
scroll to position [89, 0]
